Goal: Navigation & Orientation: Find specific page/section

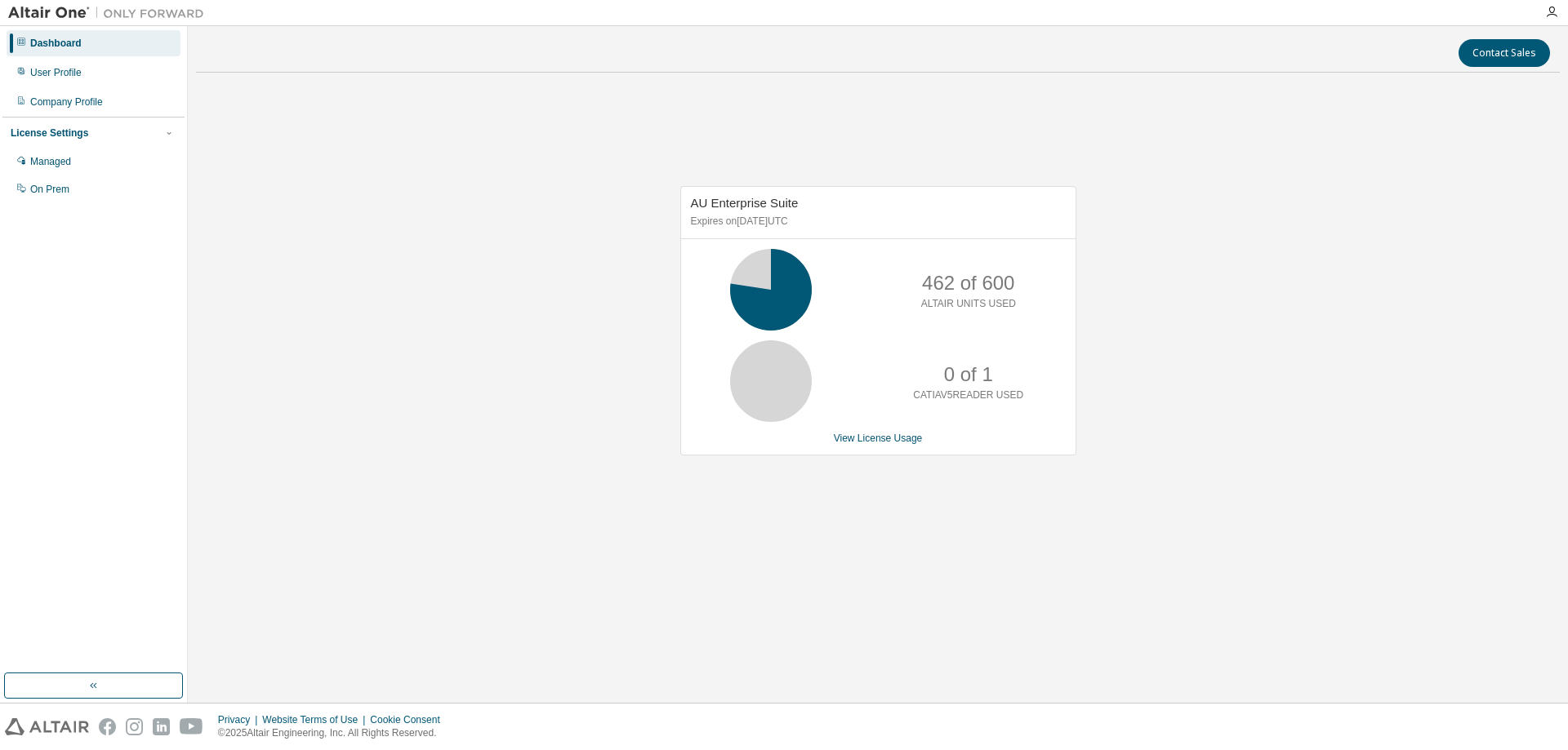
click at [1285, 554] on div "AU Enterprise Suite Expires on [DATE] UTC 462 of 600 ALTAIR UNITS USED 0 of 1 C…" at bounding box center [878, 329] width 1364 height 487
